Goal: Submit feedback/report problem

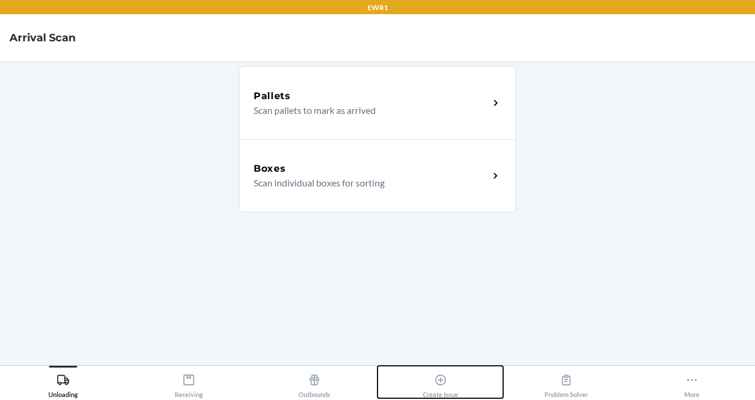
click at [437, 378] on icon at bounding box center [440, 380] width 13 height 13
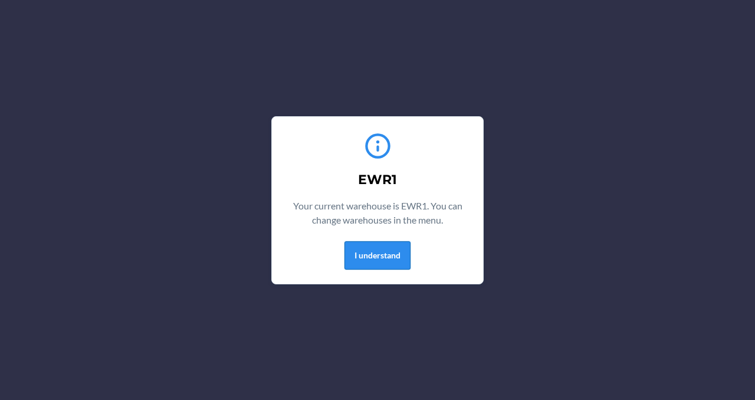
click at [390, 252] on button "I understand" at bounding box center [378, 255] width 66 height 28
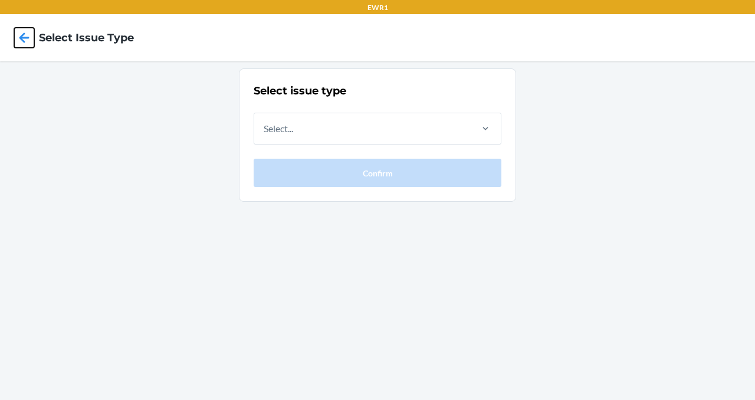
click at [19, 40] on icon at bounding box center [24, 38] width 20 height 20
